Goal: Information Seeking & Learning: Check status

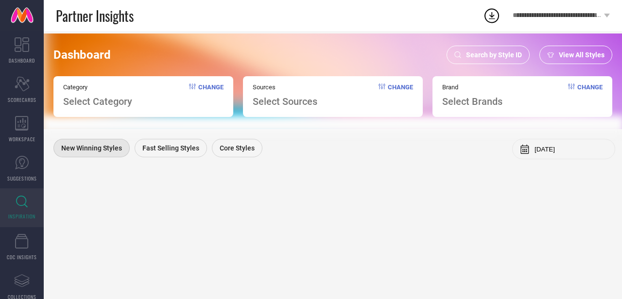
click at [509, 57] on span "Search by Style ID" at bounding box center [494, 55] width 56 height 8
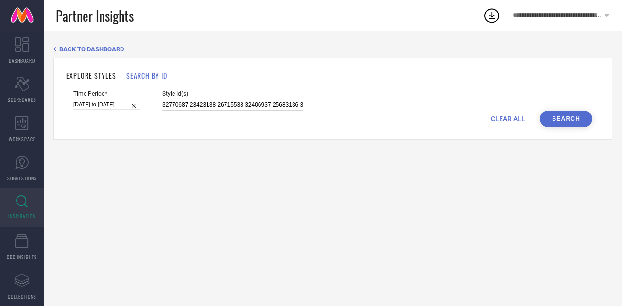
click at [256, 106] on input "32770687 23423138 26715538 32406937 25683136 32770683 27433336 25679822 2567984…" at bounding box center [232, 105] width 141 height 11
type input "32770687 23423138 26715538 3246937 25683136 32770683 27433336 25679822 25679840…"
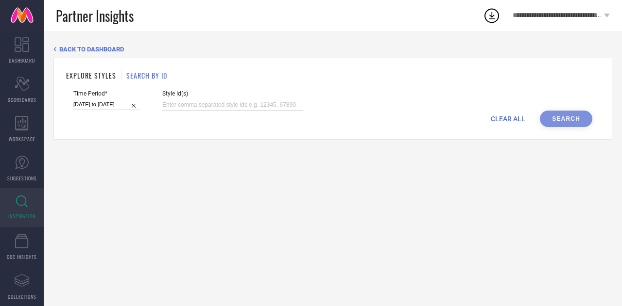
paste input "27341248 23077180 23079364 23077178 29657520 22796172 24356302 23393212 2952476…"
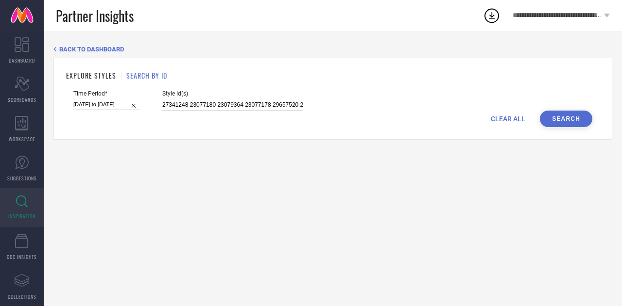
scroll to position [0, 325]
type input "27341248 23077180 23079364 23077178 29657520 22796172 24356302 23393212 2952476…"
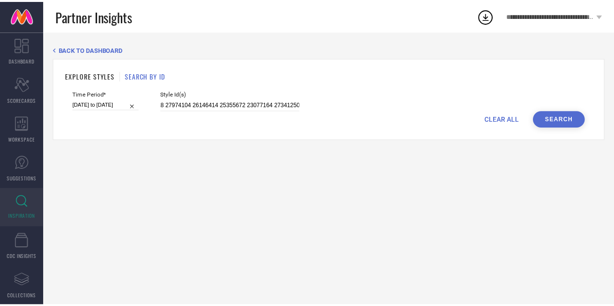
scroll to position [0, 0]
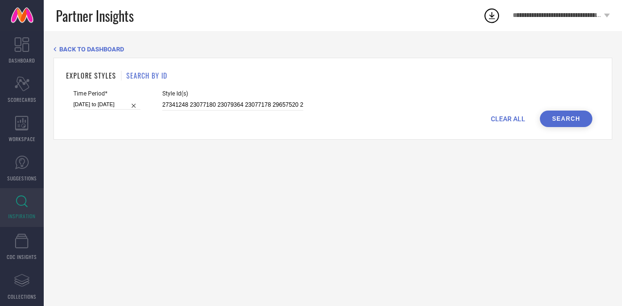
click at [562, 122] on button "Search" at bounding box center [566, 119] width 52 height 17
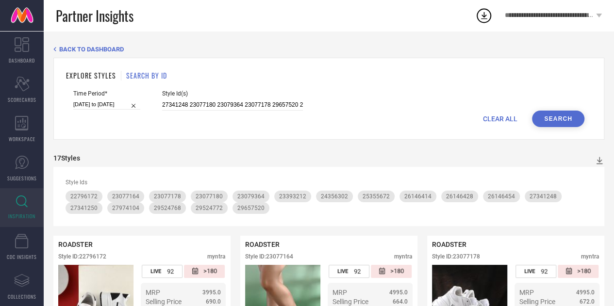
click at [116, 111] on div "Time Period* [DATE] to [DATE]" at bounding box center [106, 100] width 67 height 20
select select "5"
select select "2025"
select select "6"
select select "2025"
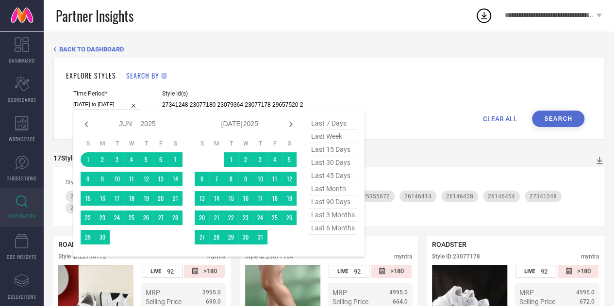
click at [114, 110] on input "[DATE] to [DATE]" at bounding box center [106, 105] width 67 height 10
click at [334, 123] on span "last 7 days" at bounding box center [333, 123] width 49 height 13
type input "[DATE] to [DATE]"
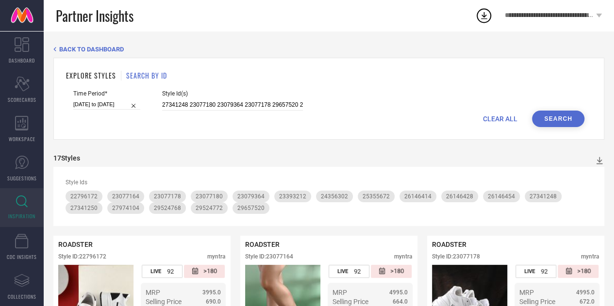
click at [558, 116] on button "Search" at bounding box center [558, 119] width 52 height 17
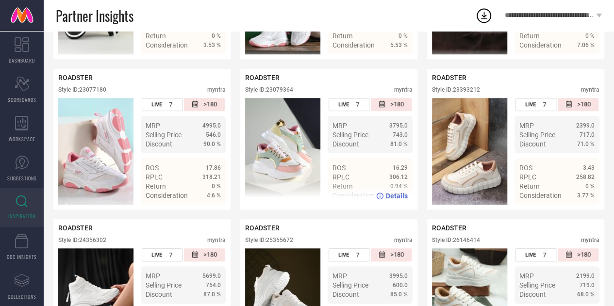
scroll to position [266, 0]
